Goal: Find specific page/section: Find specific page/section

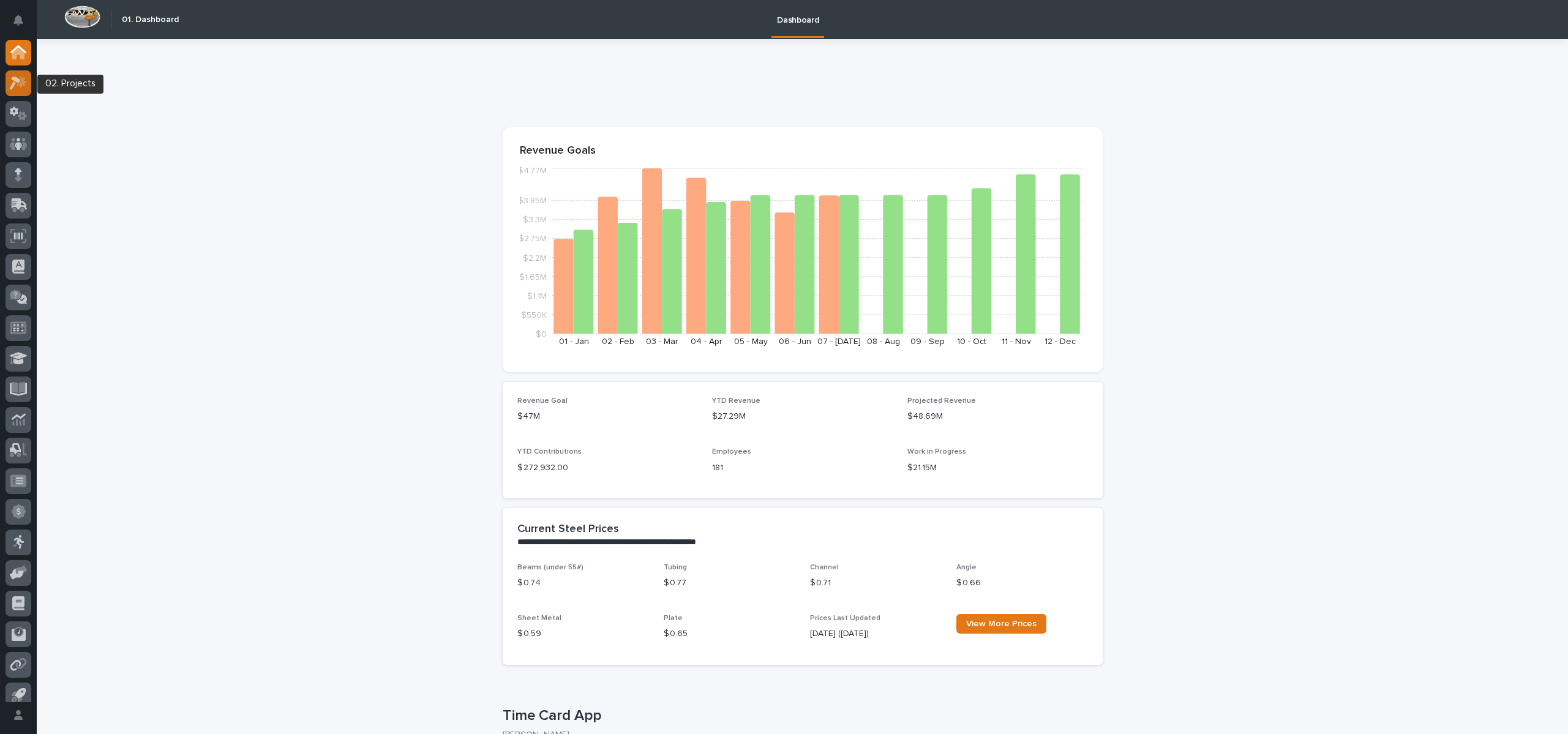
click at [26, 76] on icon at bounding box center [19, 83] width 18 height 14
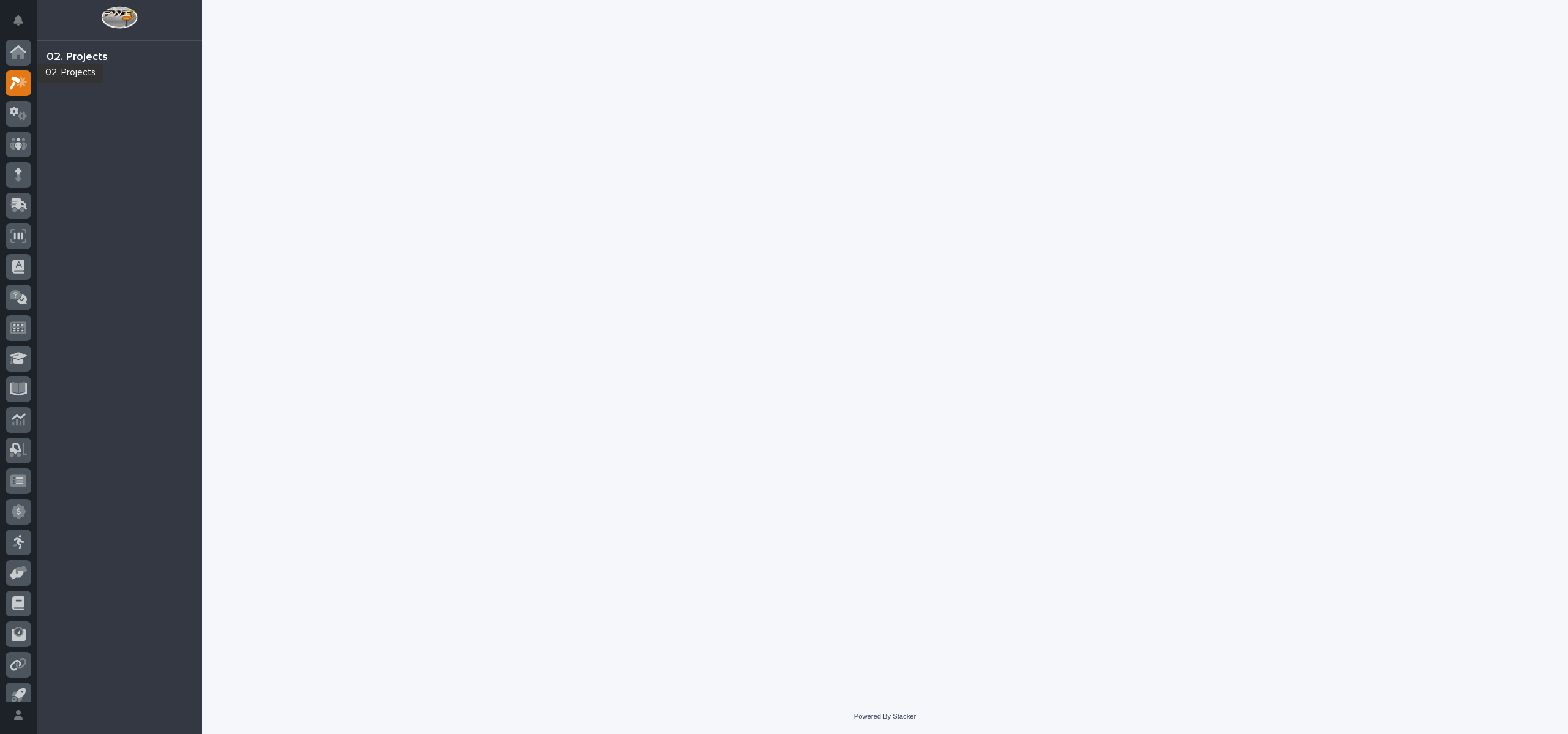
scroll to position [11, 0]
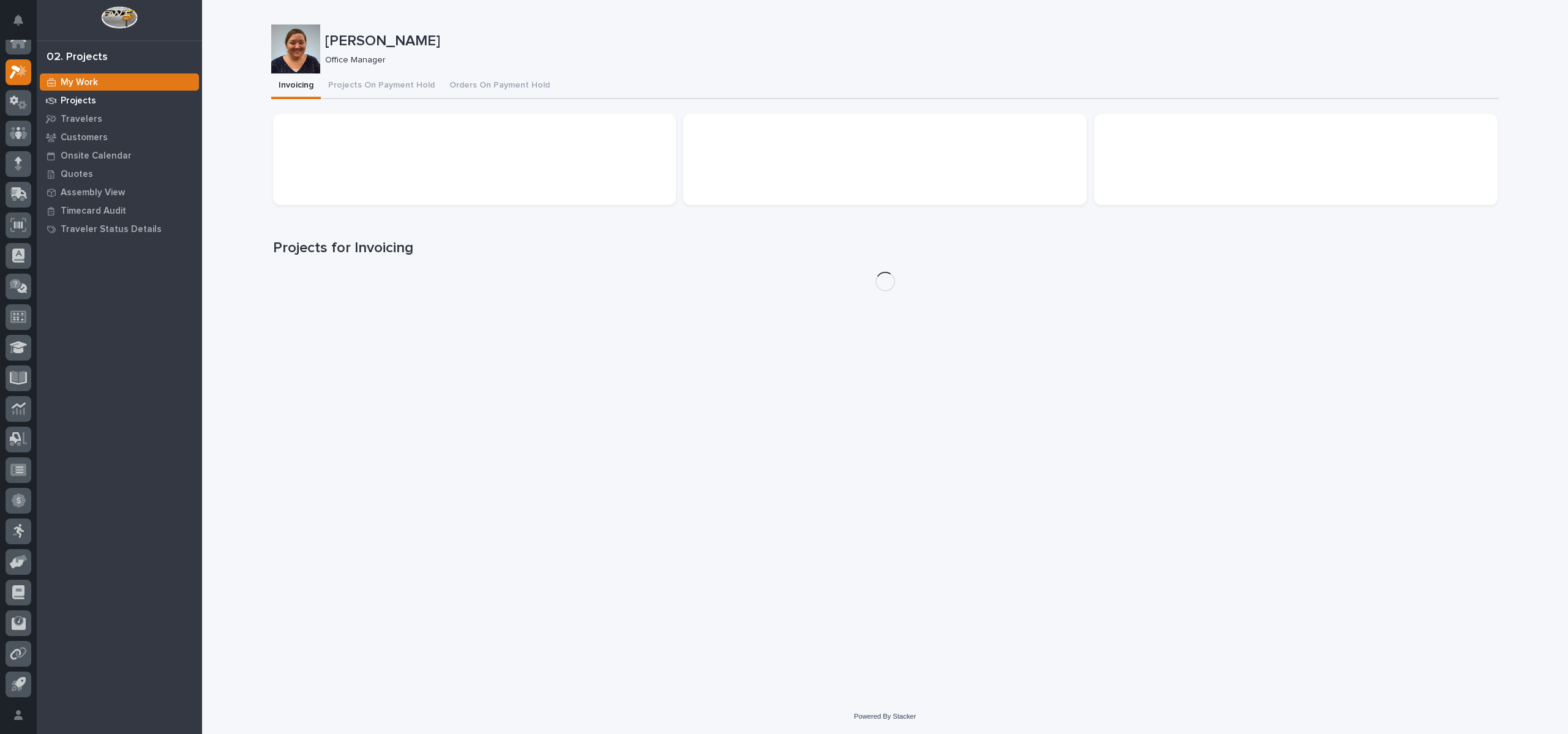
click at [85, 96] on p "Projects" at bounding box center [79, 101] width 36 height 11
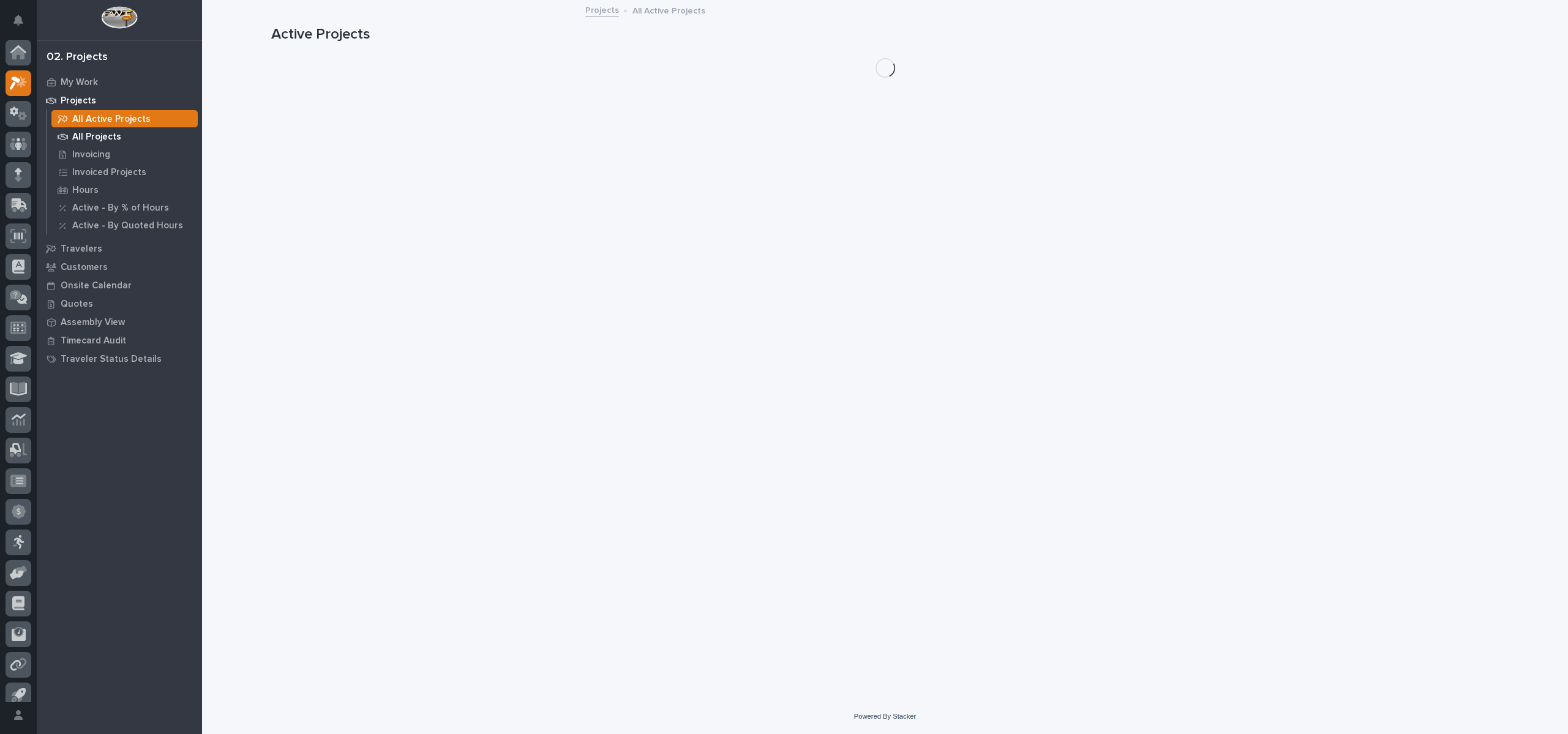
scroll to position [11, 0]
click at [105, 138] on p "All Projects" at bounding box center [97, 136] width 49 height 11
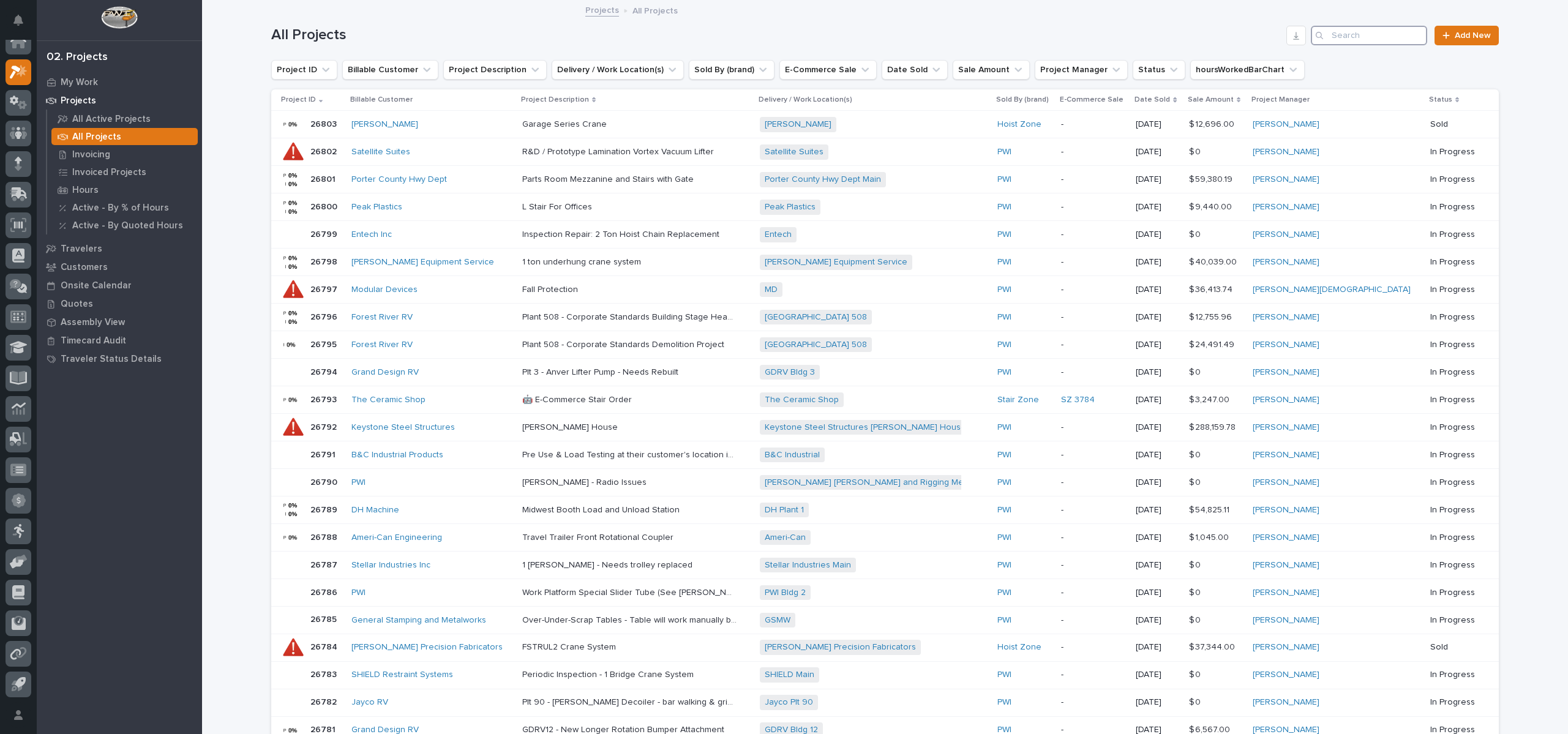
click at [1352, 36] on input "Search" at bounding box center [1368, 35] width 116 height 19
type input "26395"
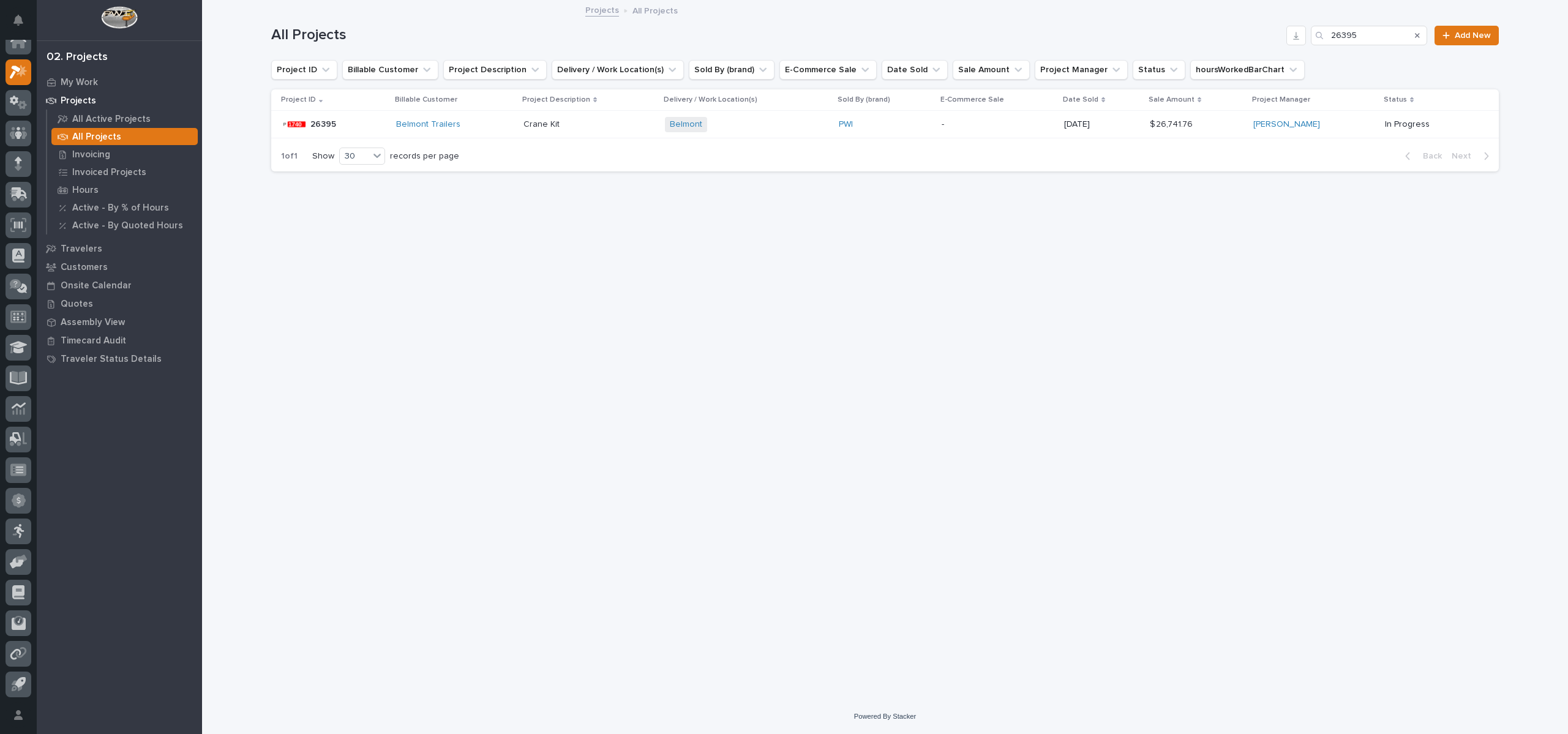
click at [323, 124] on p "26395" at bounding box center [324, 123] width 28 height 13
